Goal: Task Accomplishment & Management: Manage account settings

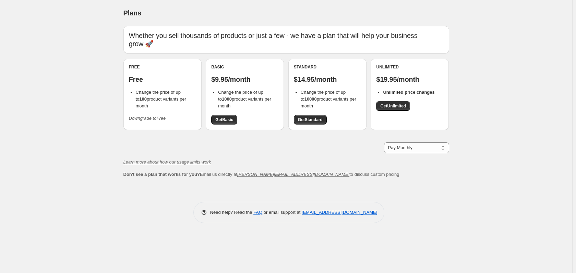
click at [148, 116] on icon "Downgrade to Free" at bounding box center [147, 118] width 37 height 5
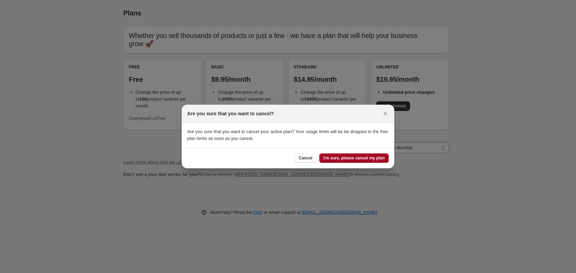
click at [352, 159] on span "I'm sure, please cancel my plan" at bounding box center [353, 158] width 61 height 5
